Goal: Find specific page/section: Find specific page/section

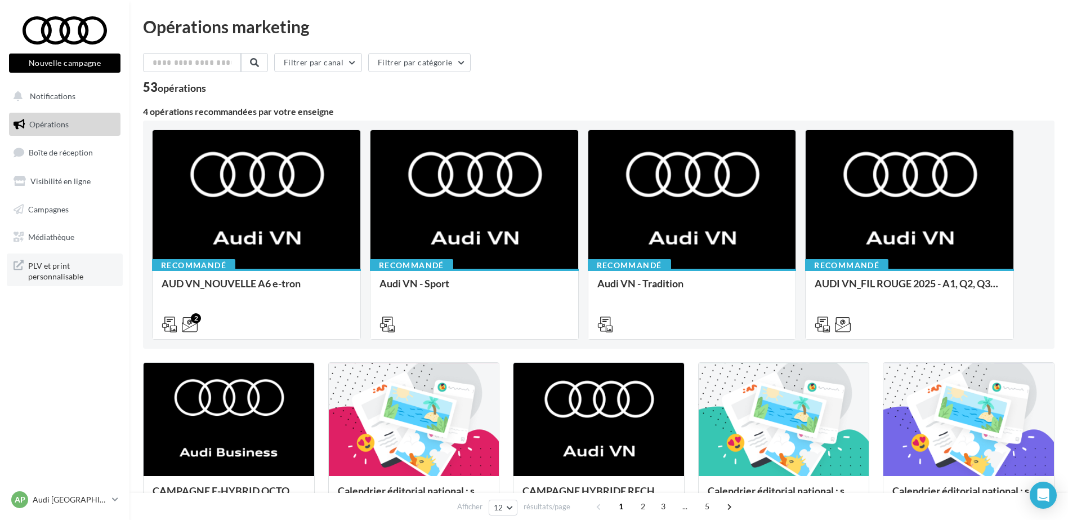
click at [86, 276] on span "PLV et print personnalisable" at bounding box center [72, 270] width 88 height 24
click at [80, 225] on link "Médiathèque" at bounding box center [65, 237] width 116 height 24
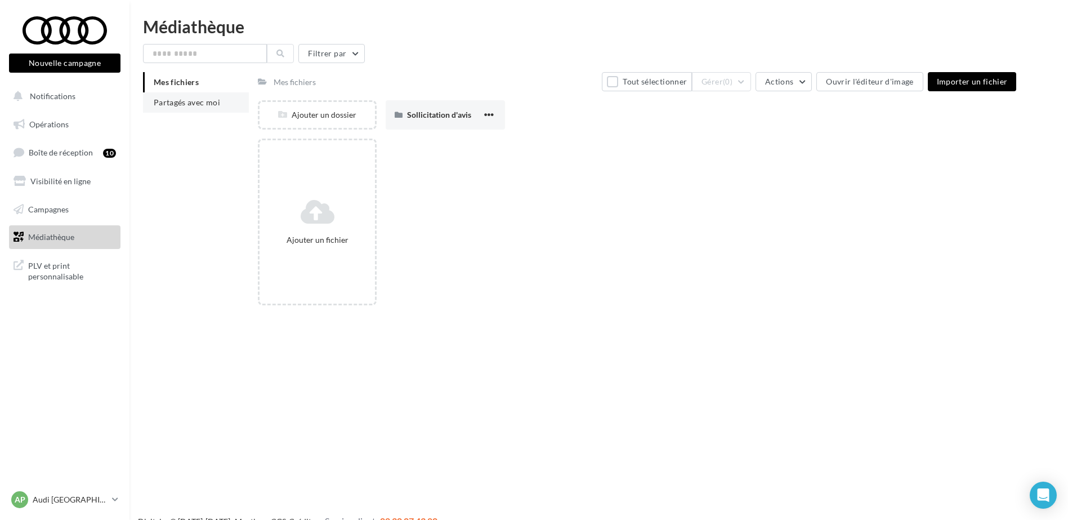
click at [208, 110] on li "Partagés avec moi" at bounding box center [196, 102] width 106 height 20
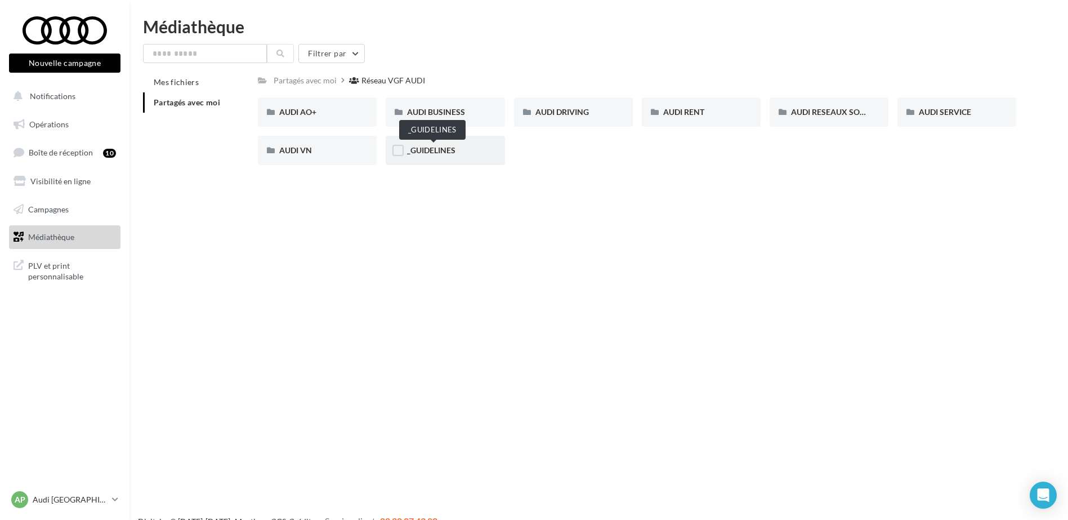
click at [409, 151] on span "_GUIDELINES" at bounding box center [431, 150] width 48 height 10
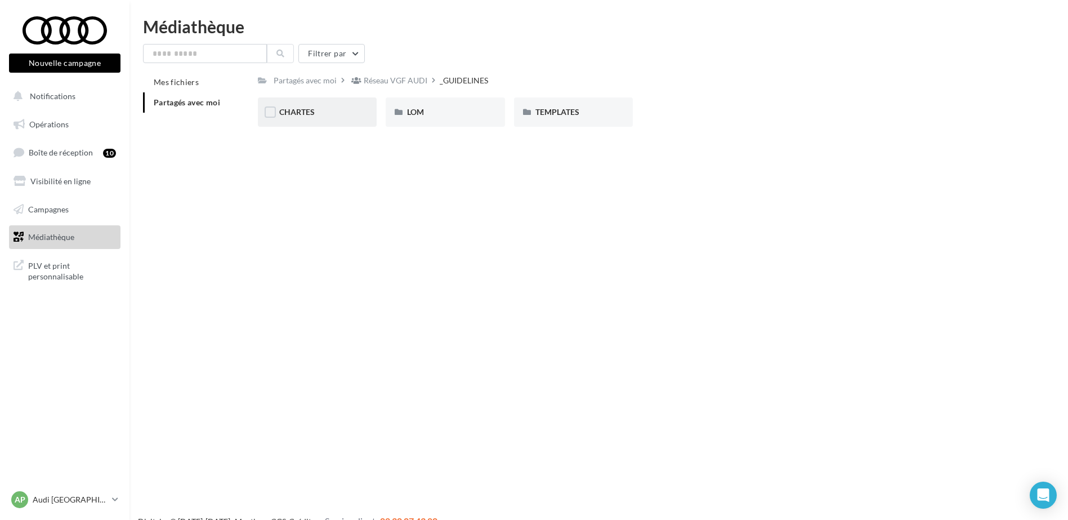
click at [359, 110] on div "CHARTES" at bounding box center [317, 111] width 119 height 29
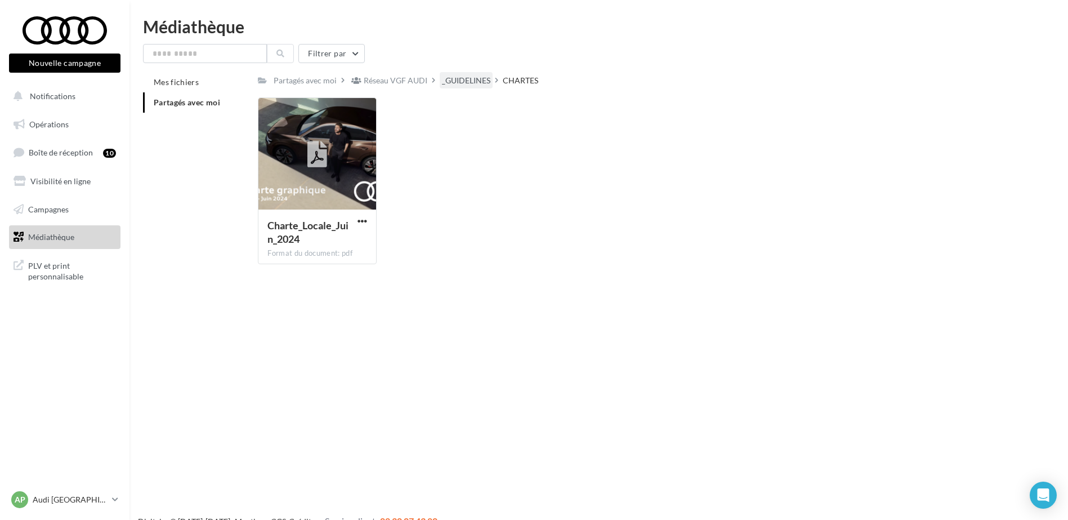
click at [458, 78] on div "_GUIDELINES" at bounding box center [466, 80] width 48 height 11
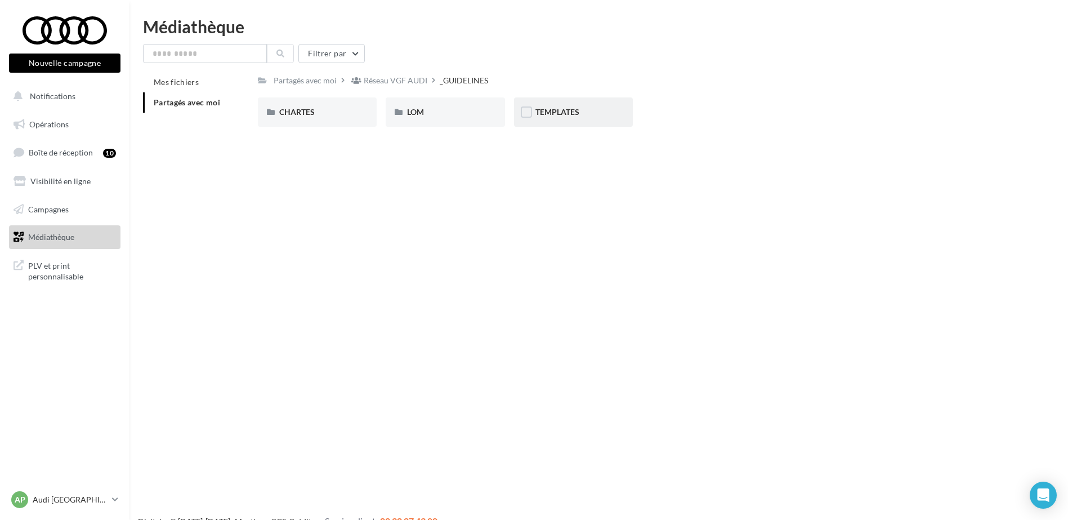
click at [545, 111] on span "TEMPLATES" at bounding box center [557, 112] width 44 height 10
click at [476, 82] on div "_GUIDELINES" at bounding box center [466, 80] width 48 height 11
click at [409, 80] on div "Réseau VGF AUDI" at bounding box center [396, 80] width 64 height 11
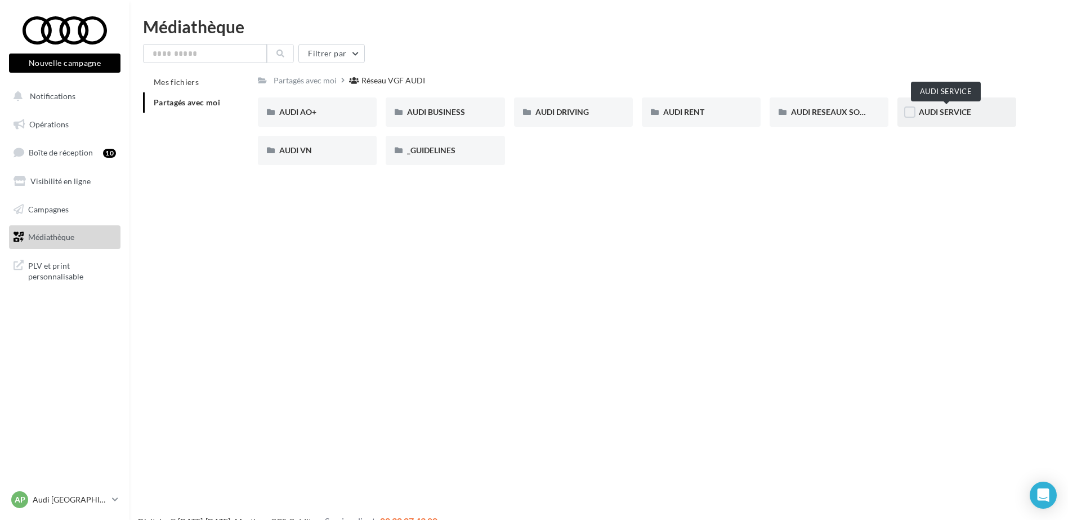
click at [930, 110] on span "AUDI SERVICE" at bounding box center [945, 112] width 52 height 10
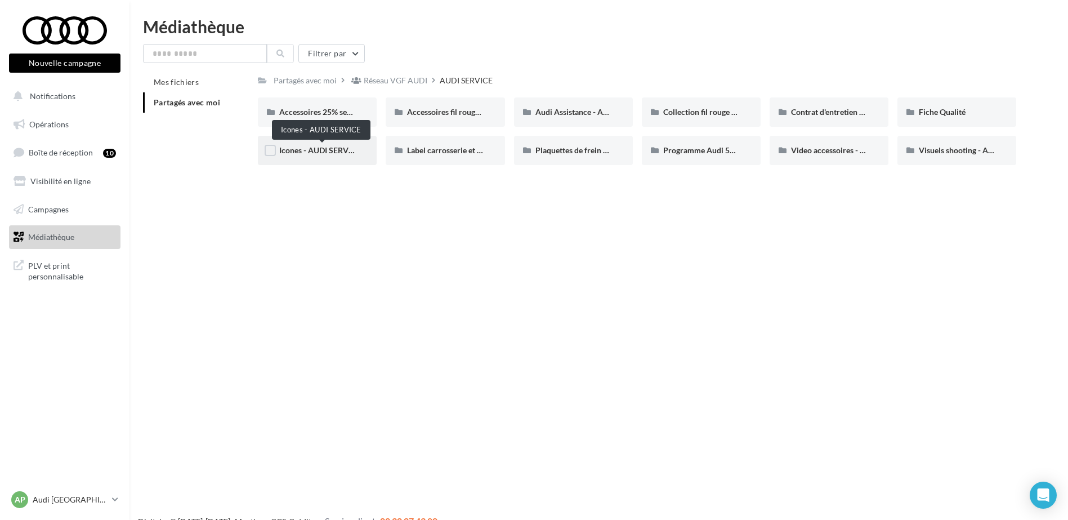
click at [314, 151] on span "Icones - AUDI SERVICE" at bounding box center [319, 150] width 81 height 10
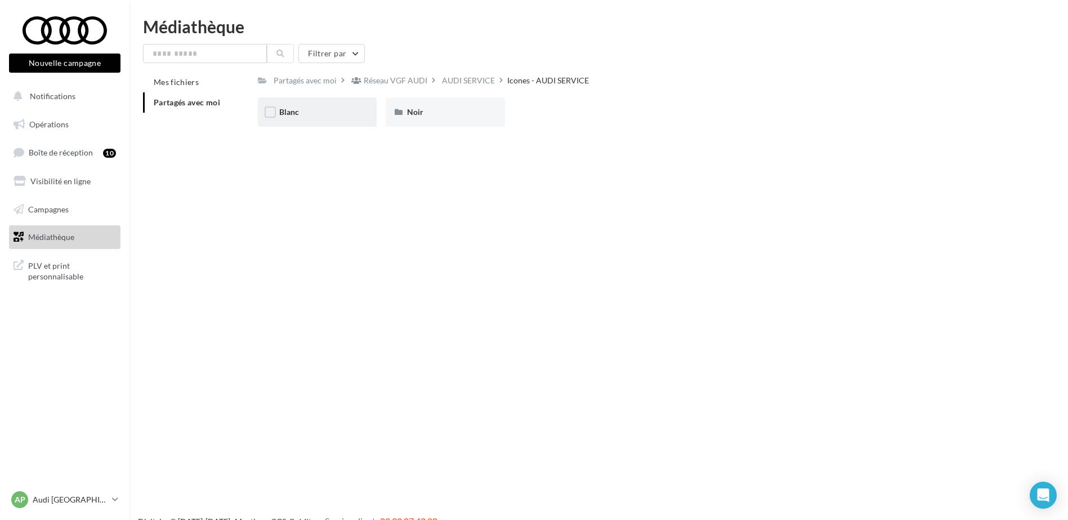
click at [331, 108] on div "Blanc" at bounding box center [317, 111] width 76 height 11
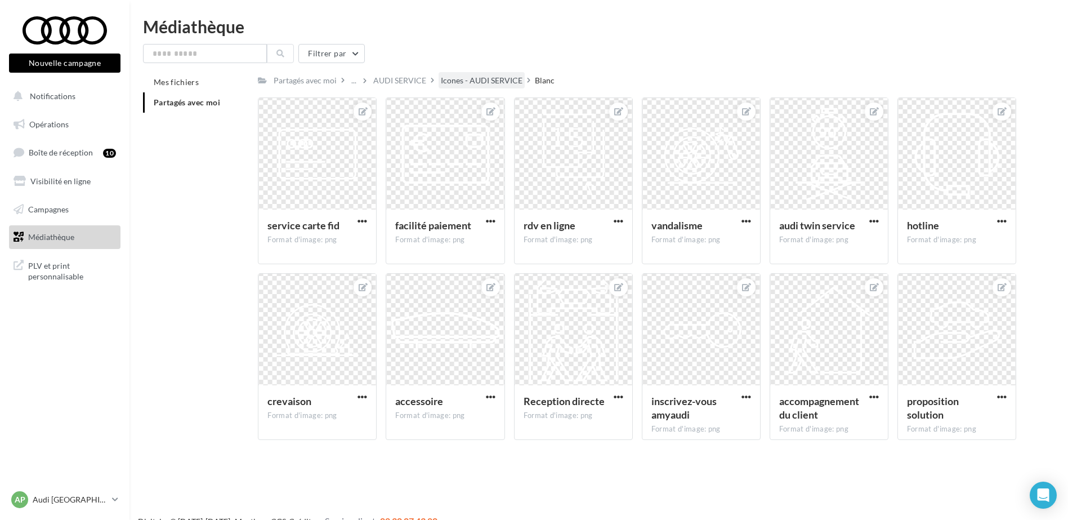
click at [486, 82] on div "Icones - AUDI SERVICE" at bounding box center [482, 80] width 82 height 11
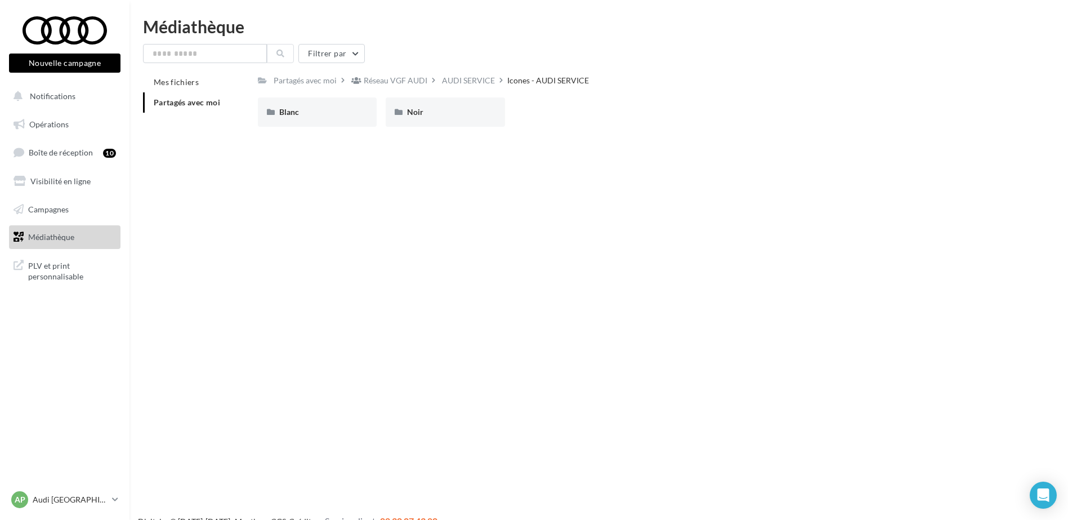
click at [486, 82] on div "AUDI SERVICE" at bounding box center [468, 80] width 53 height 11
